Goal: Task Accomplishment & Management: Manage account settings

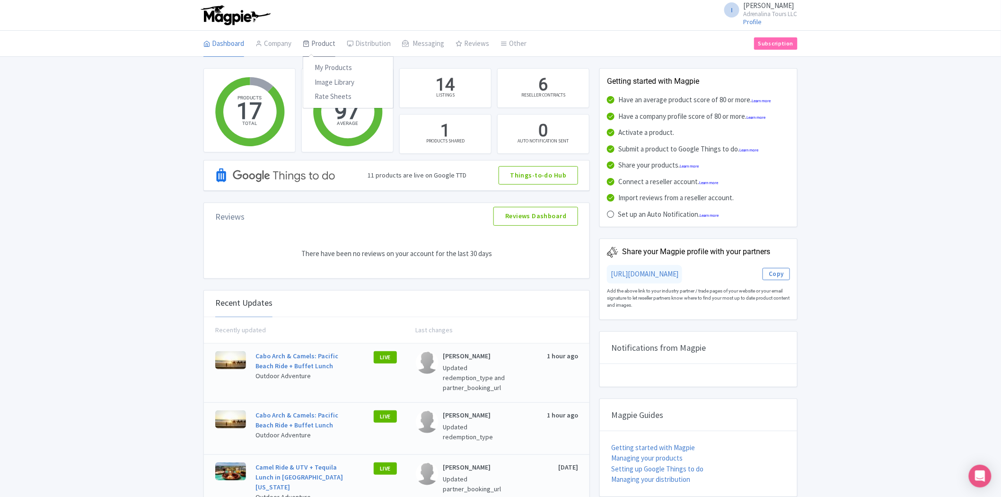
click at [325, 47] on link "Product" at bounding box center [319, 44] width 33 height 26
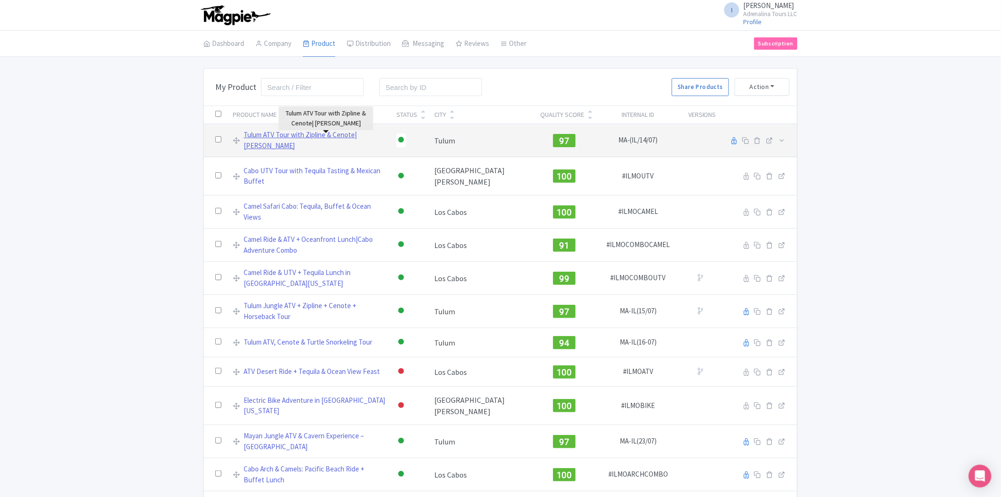
click at [369, 142] on link "Tulum ATV Tour with Zipline & Cenote| Maya Adrenaline" at bounding box center [314, 140] width 141 height 21
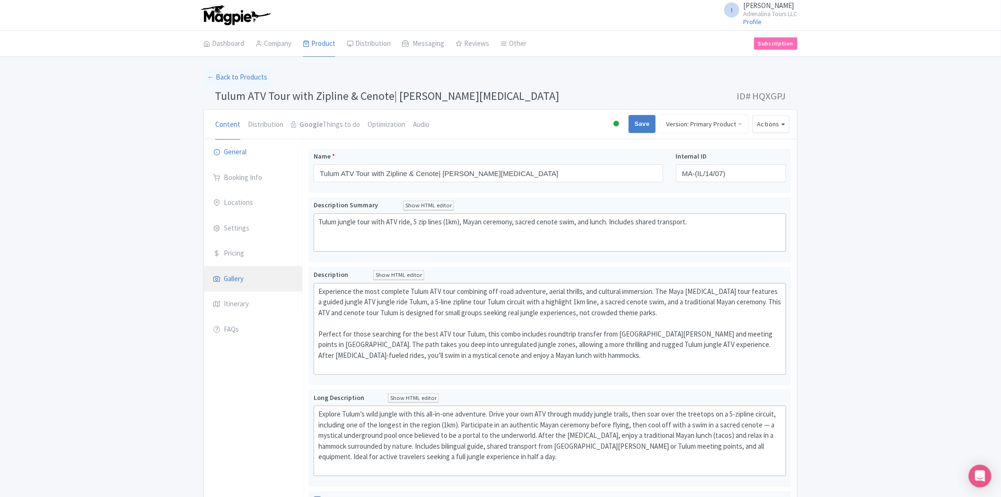
click at [245, 282] on link "Gallery" at bounding box center [253, 279] width 98 height 26
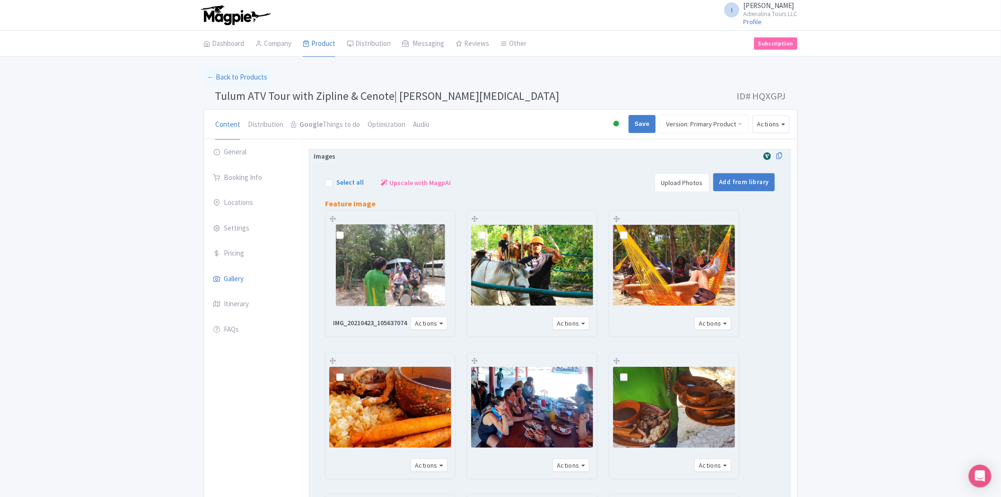
click at [686, 186] on link "Upload Photos" at bounding box center [682, 182] width 55 height 19
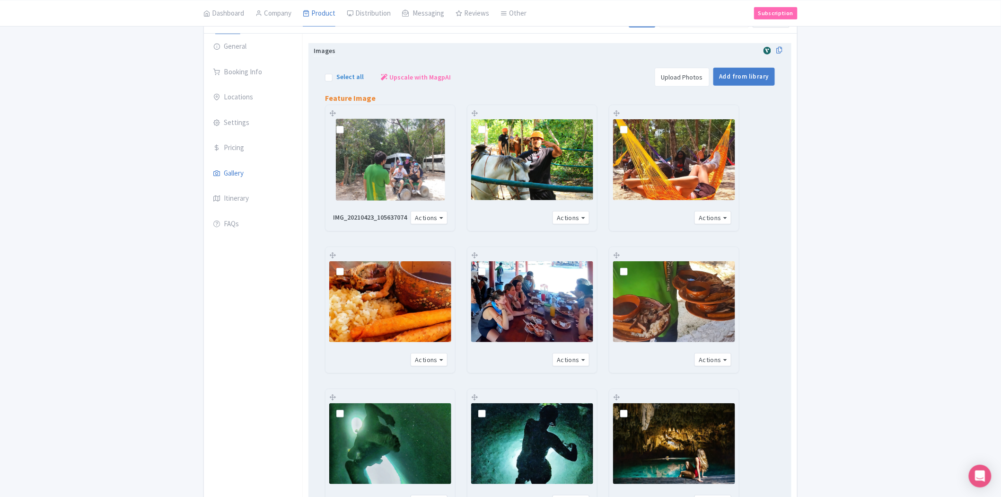
scroll to position [105, 0]
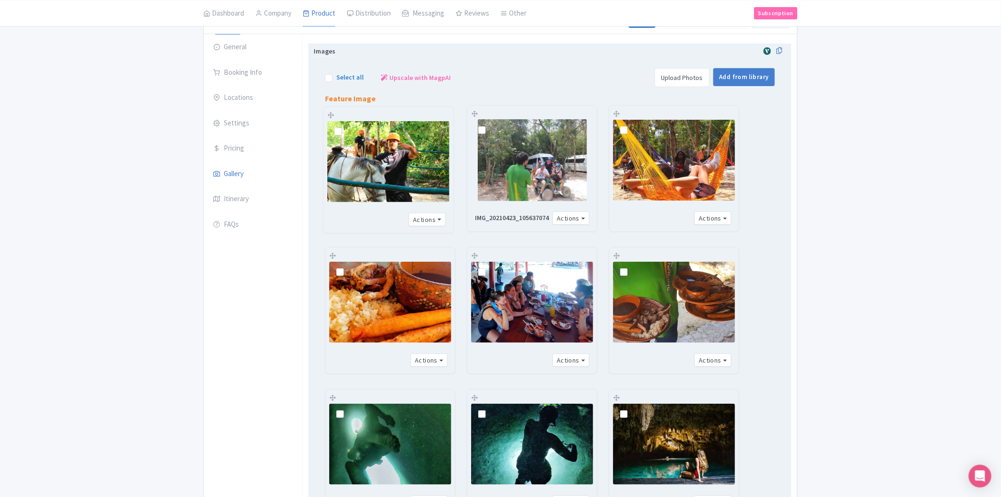
drag, startPoint x: 511, startPoint y: 112, endPoint x: 368, endPoint y: 113, distance: 143.8
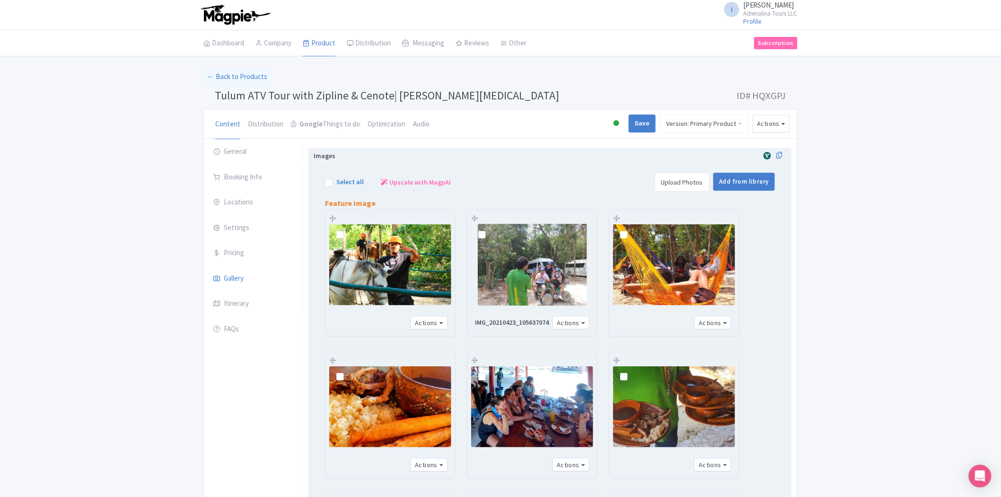
scroll to position [0, 0]
click at [686, 189] on link "Upload Photos" at bounding box center [682, 182] width 55 height 19
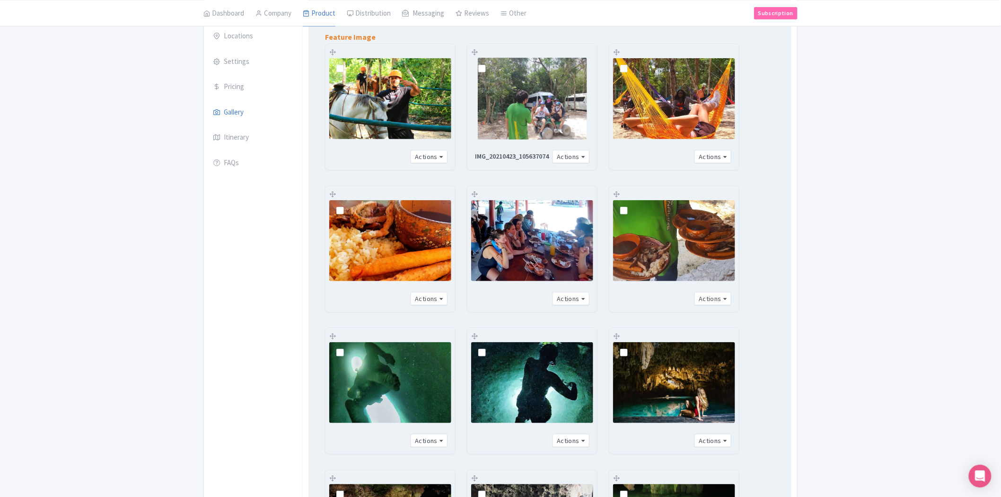
scroll to position [53, 0]
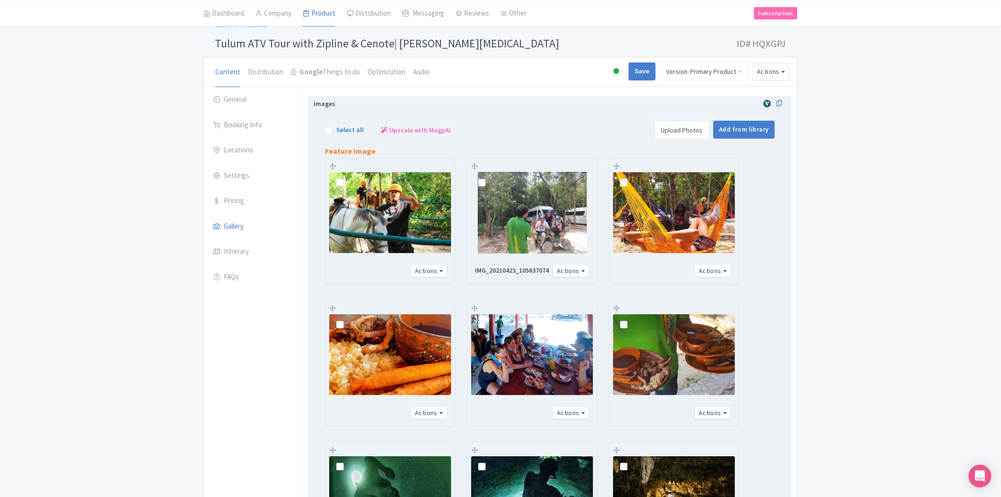
click at [699, 135] on link "Upload Photos" at bounding box center [682, 130] width 55 height 19
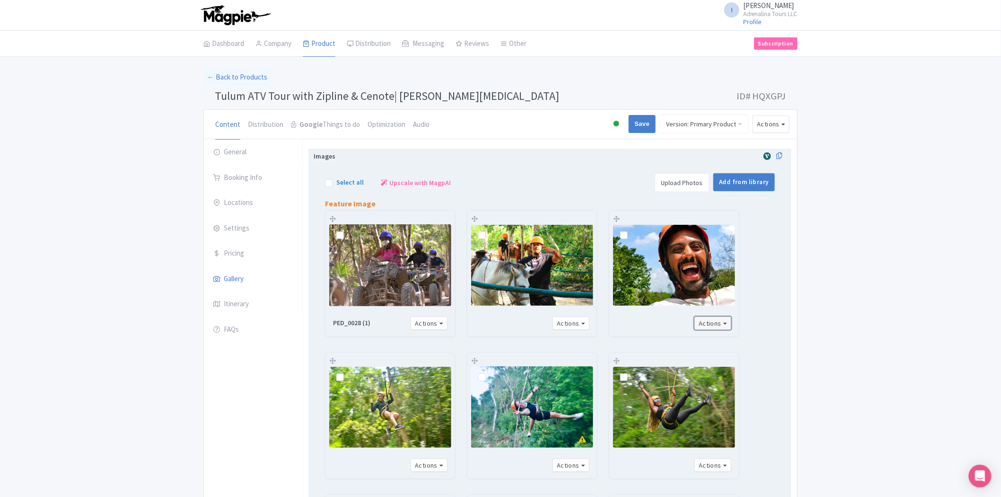
click at [716, 327] on button "Actions" at bounding box center [713, 324] width 37 height 14
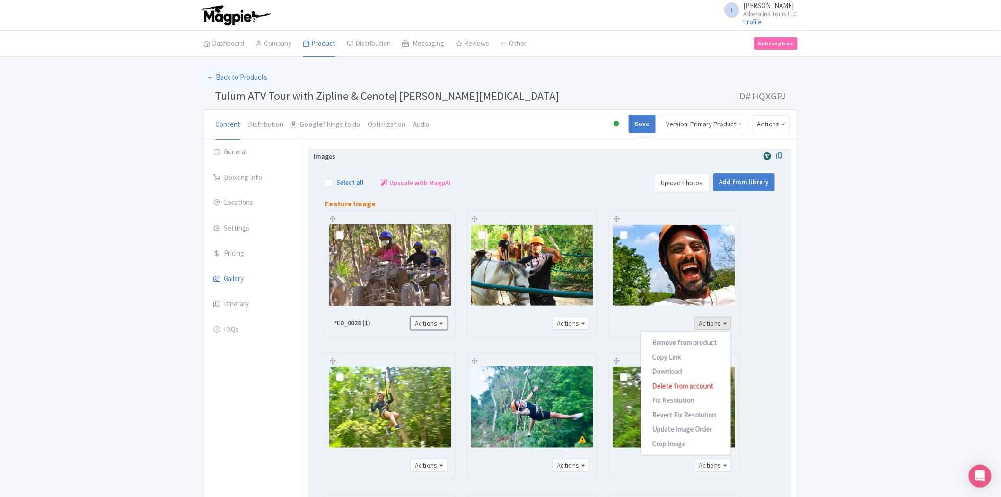
click at [422, 322] on button "Actions" at bounding box center [429, 324] width 37 height 14
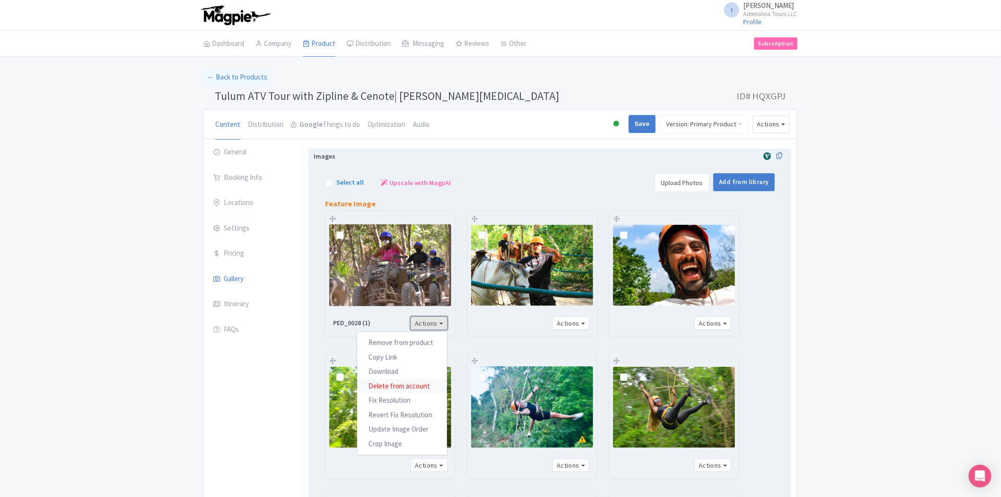
click at [395, 384] on link "Delete from account" at bounding box center [402, 385] width 90 height 15
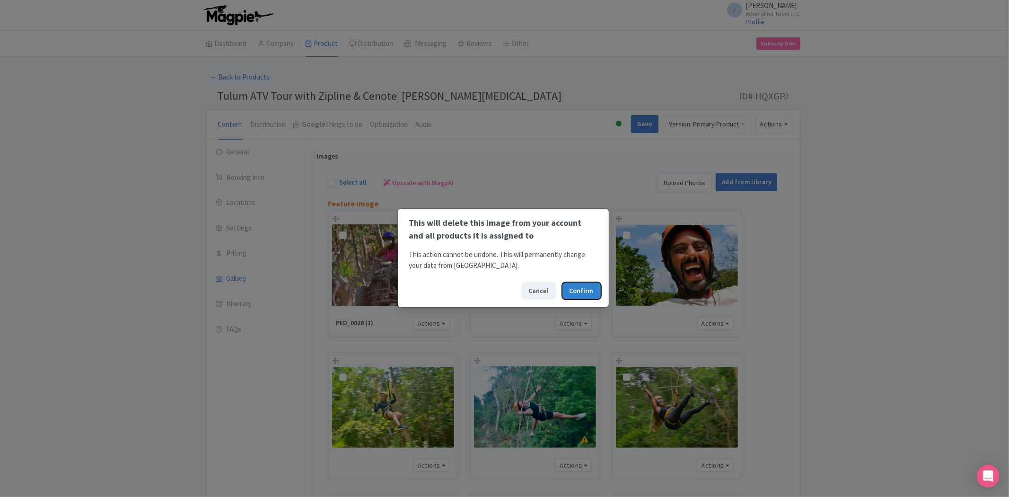
click at [575, 286] on button "Confirm" at bounding box center [581, 291] width 39 height 18
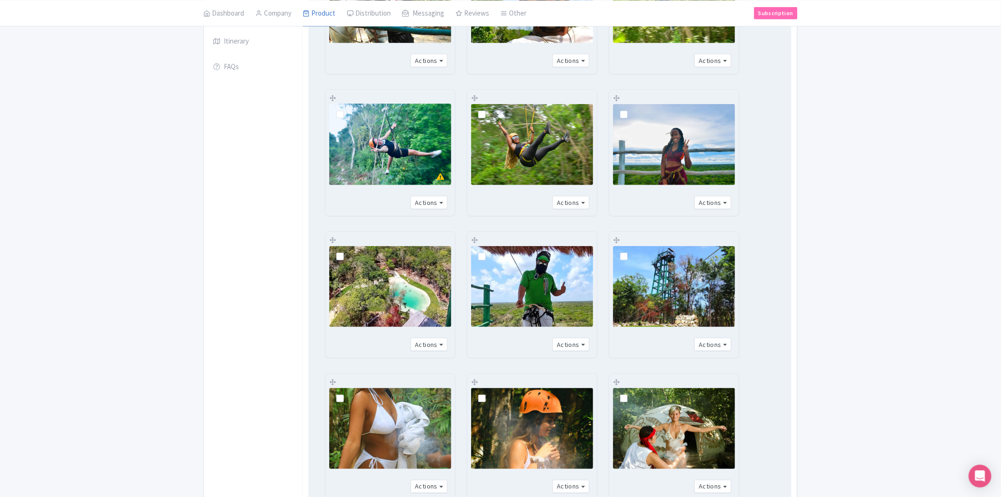
scroll to position [315, 0]
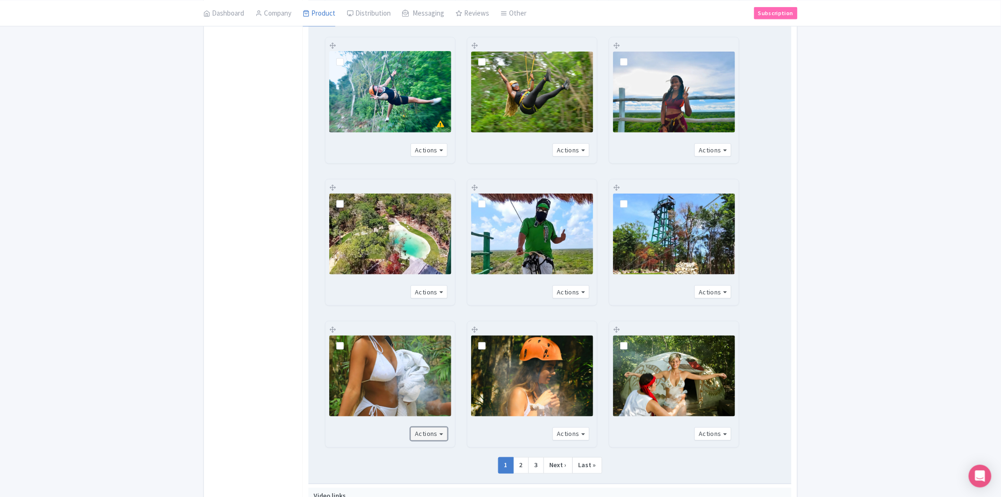
click at [441, 433] on button "Actions" at bounding box center [429, 434] width 37 height 14
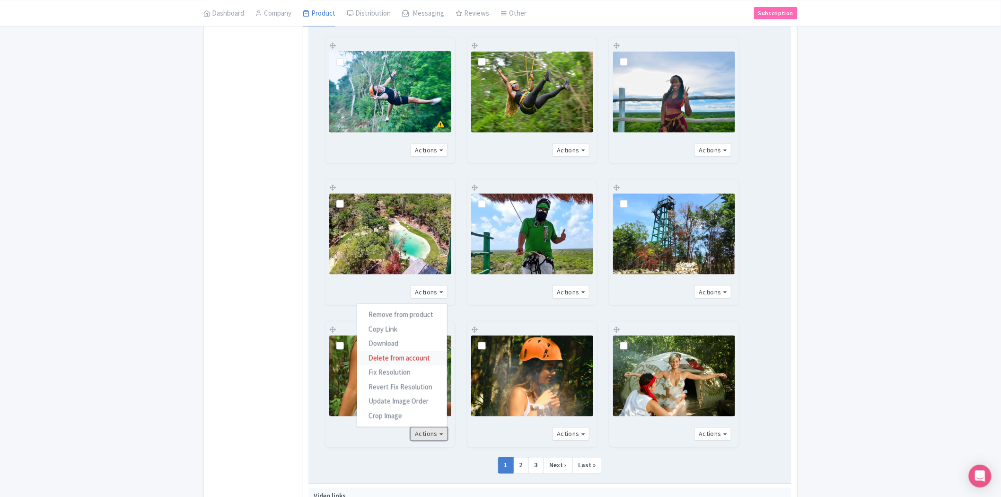
click at [397, 353] on link "Delete from account" at bounding box center [402, 358] width 90 height 15
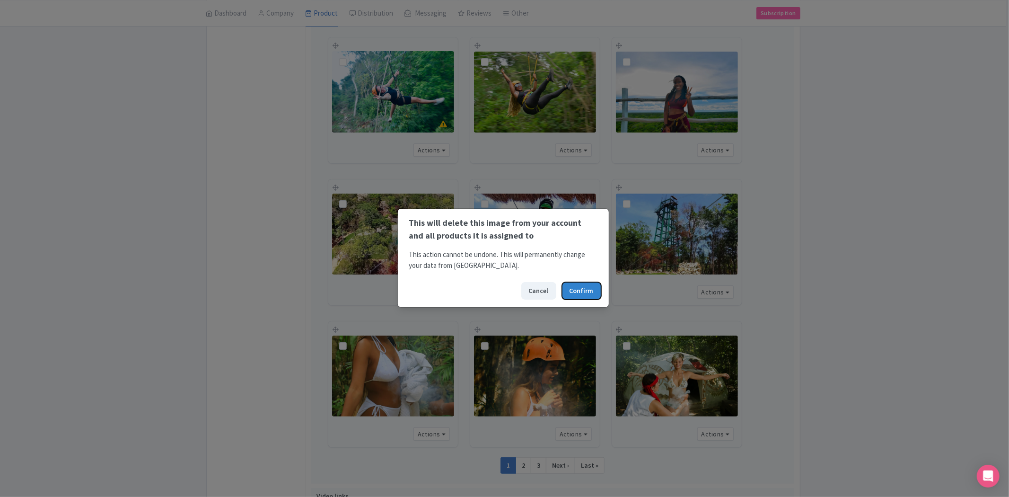
click at [578, 289] on button "Confirm" at bounding box center [581, 291] width 39 height 18
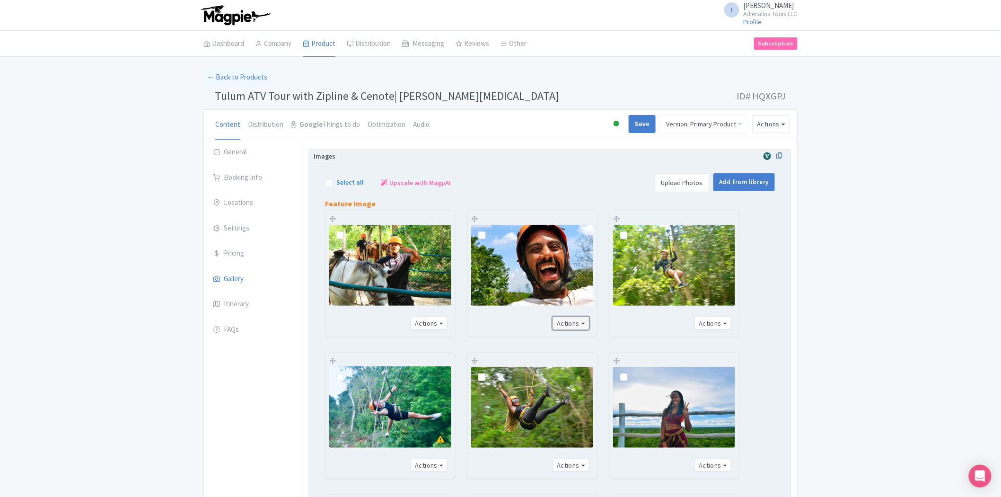
click at [584, 319] on button "Actions" at bounding box center [571, 324] width 37 height 14
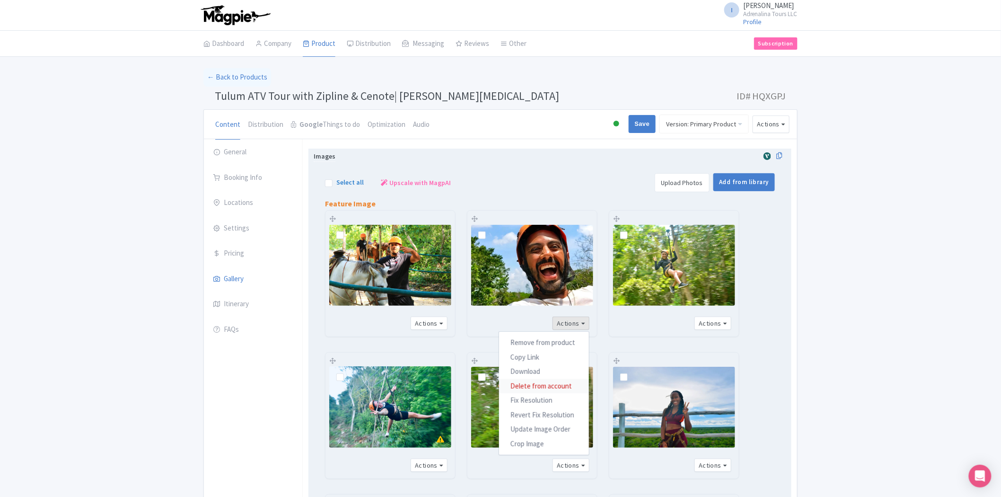
click at [530, 384] on link "Delete from account" at bounding box center [544, 385] width 90 height 15
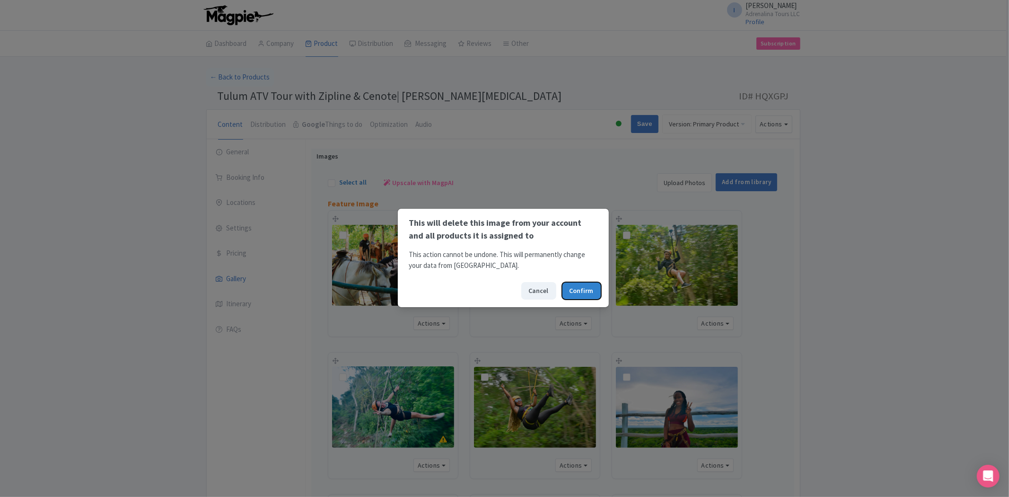
click at [568, 290] on button "Confirm" at bounding box center [581, 291] width 39 height 18
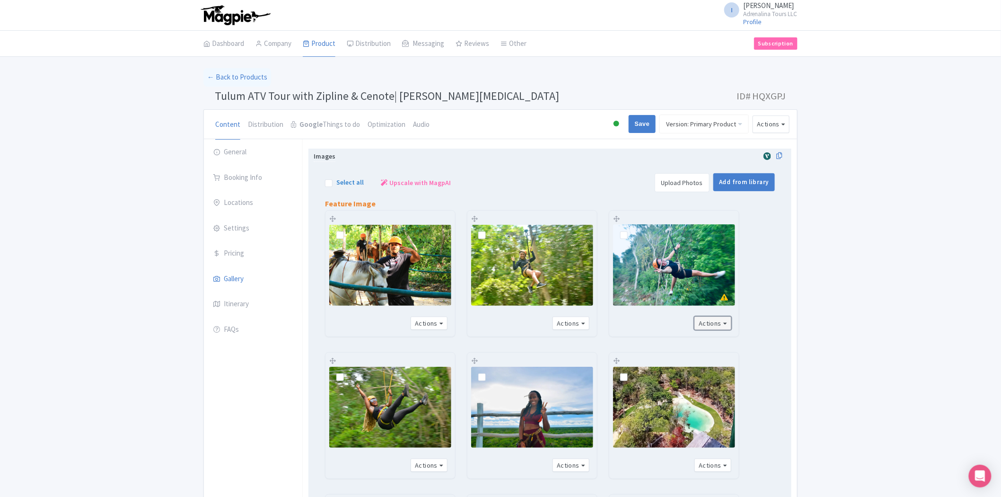
click at [728, 322] on button "Actions" at bounding box center [713, 324] width 37 height 14
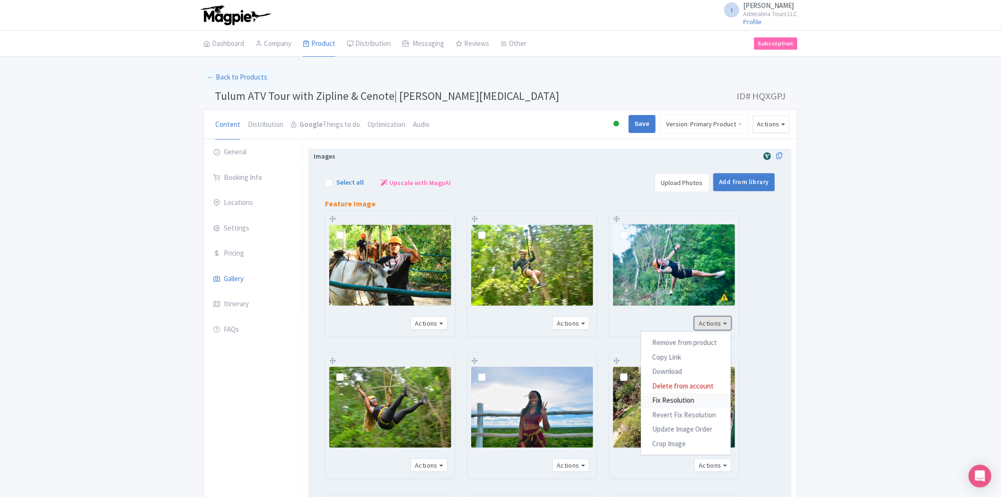
click at [683, 401] on link "Fix Resolution" at bounding box center [686, 400] width 90 height 15
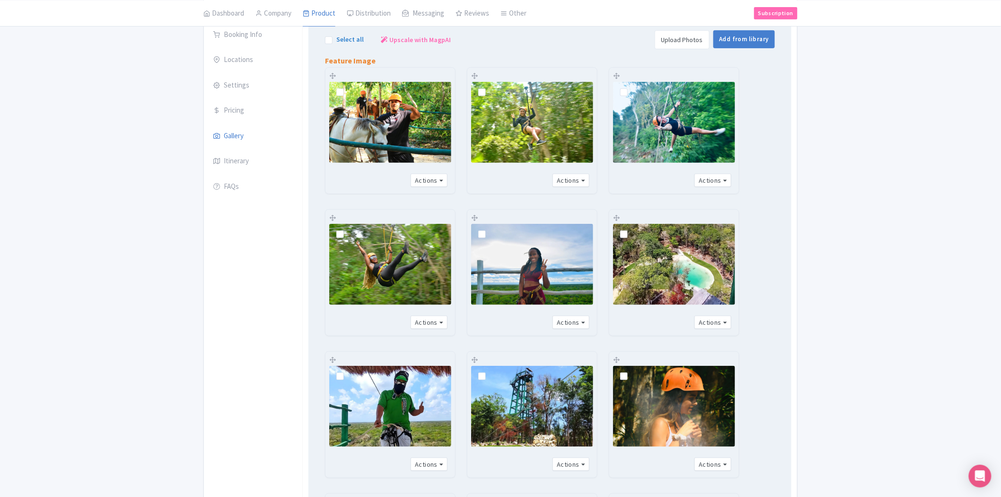
scroll to position [158, 0]
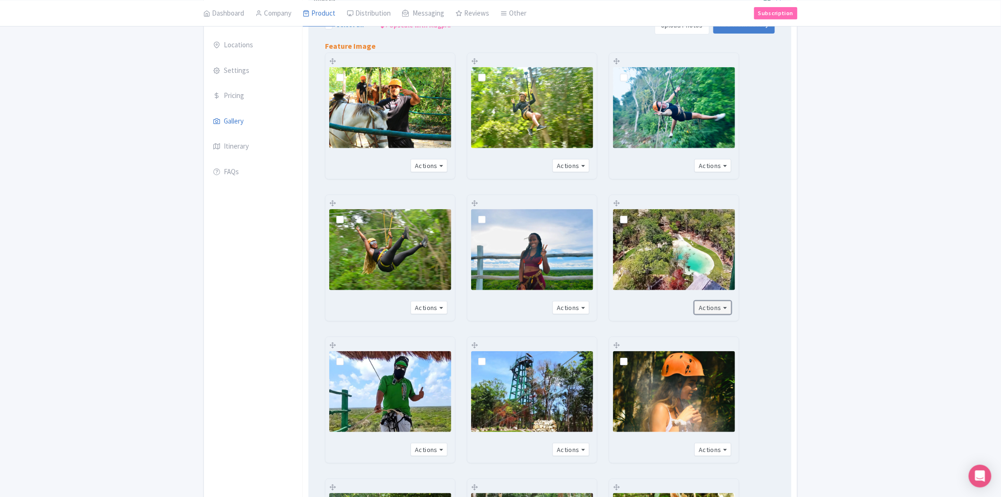
click at [723, 307] on button "Actions" at bounding box center [713, 308] width 37 height 14
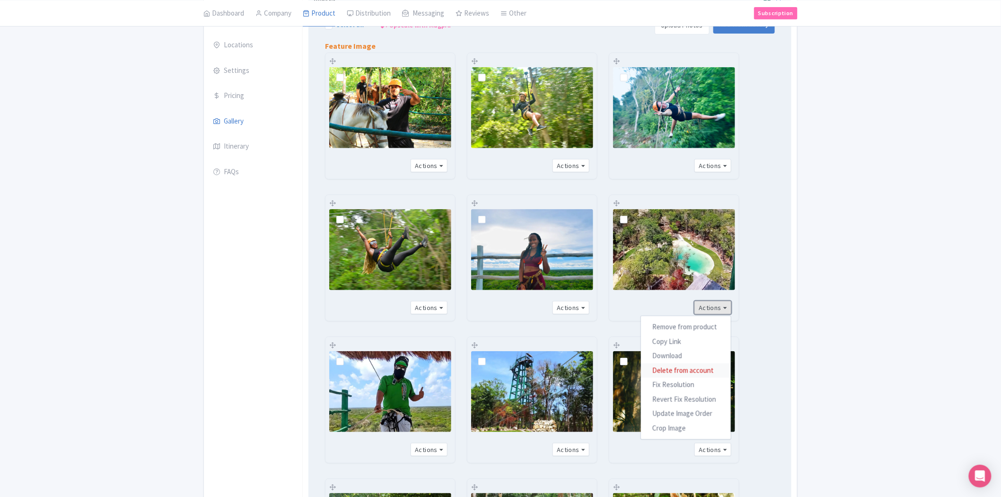
click at [681, 369] on link "Delete from account" at bounding box center [686, 370] width 90 height 15
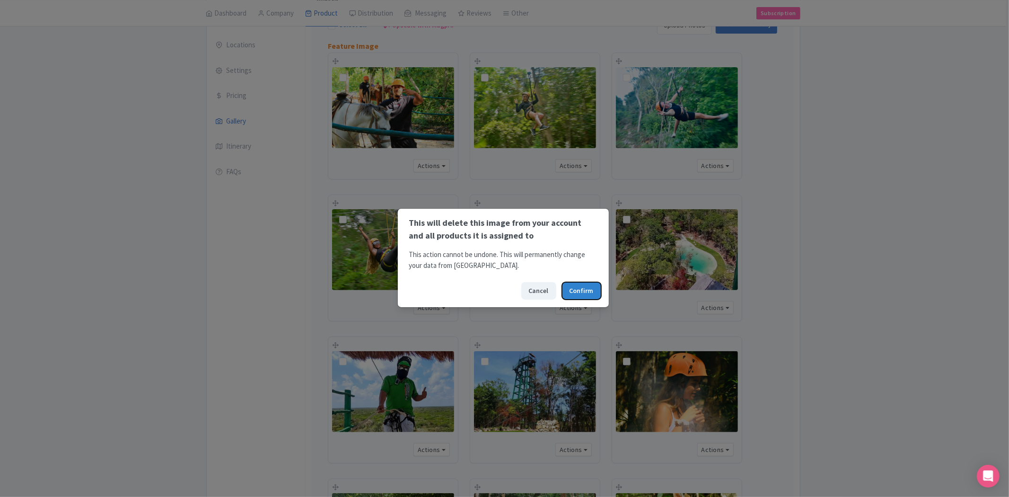
click at [589, 289] on button "Confirm" at bounding box center [581, 291] width 39 height 18
